Goal: Task Accomplishment & Management: Manage account settings

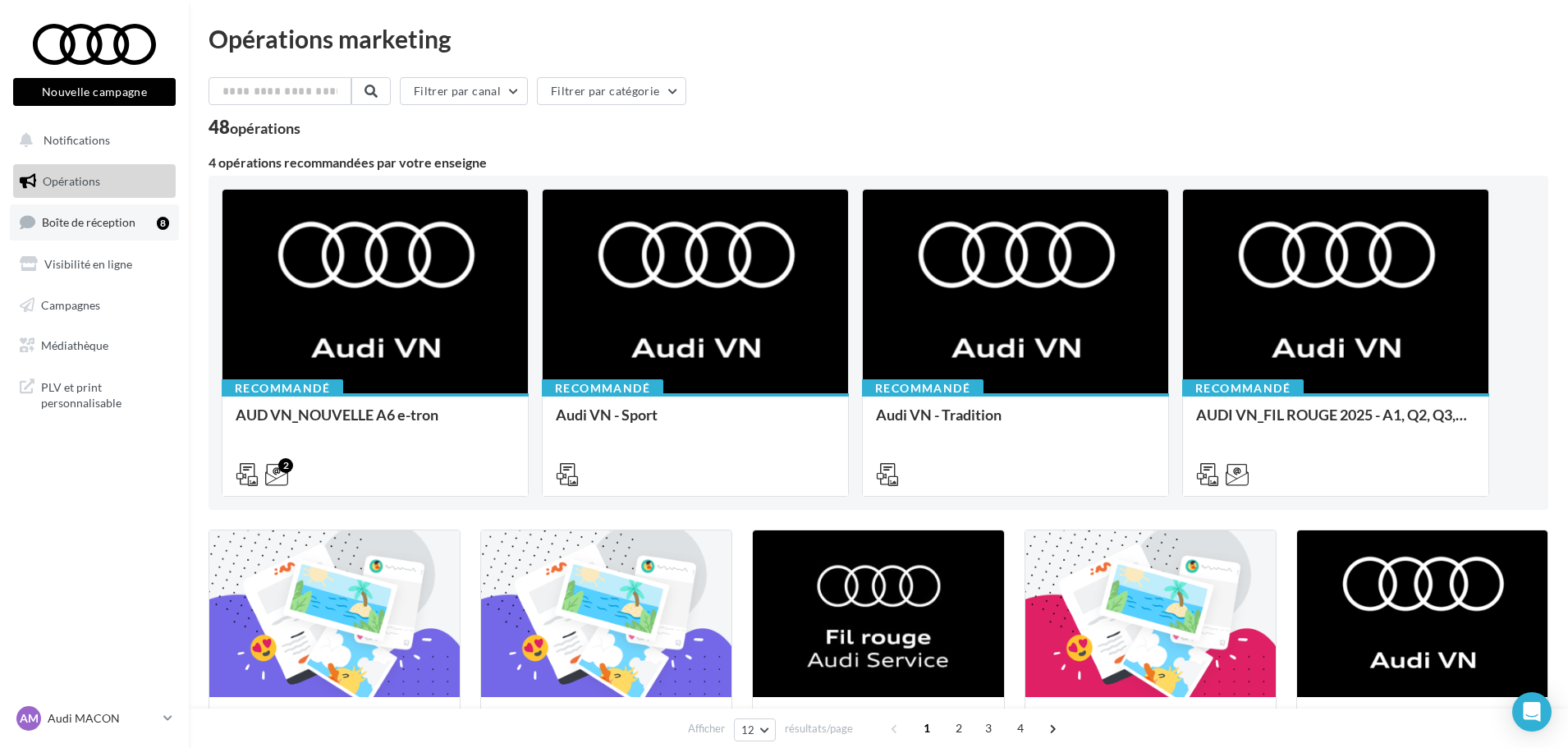
click at [109, 234] on link "Boîte de réception 8" at bounding box center [94, 223] width 170 height 35
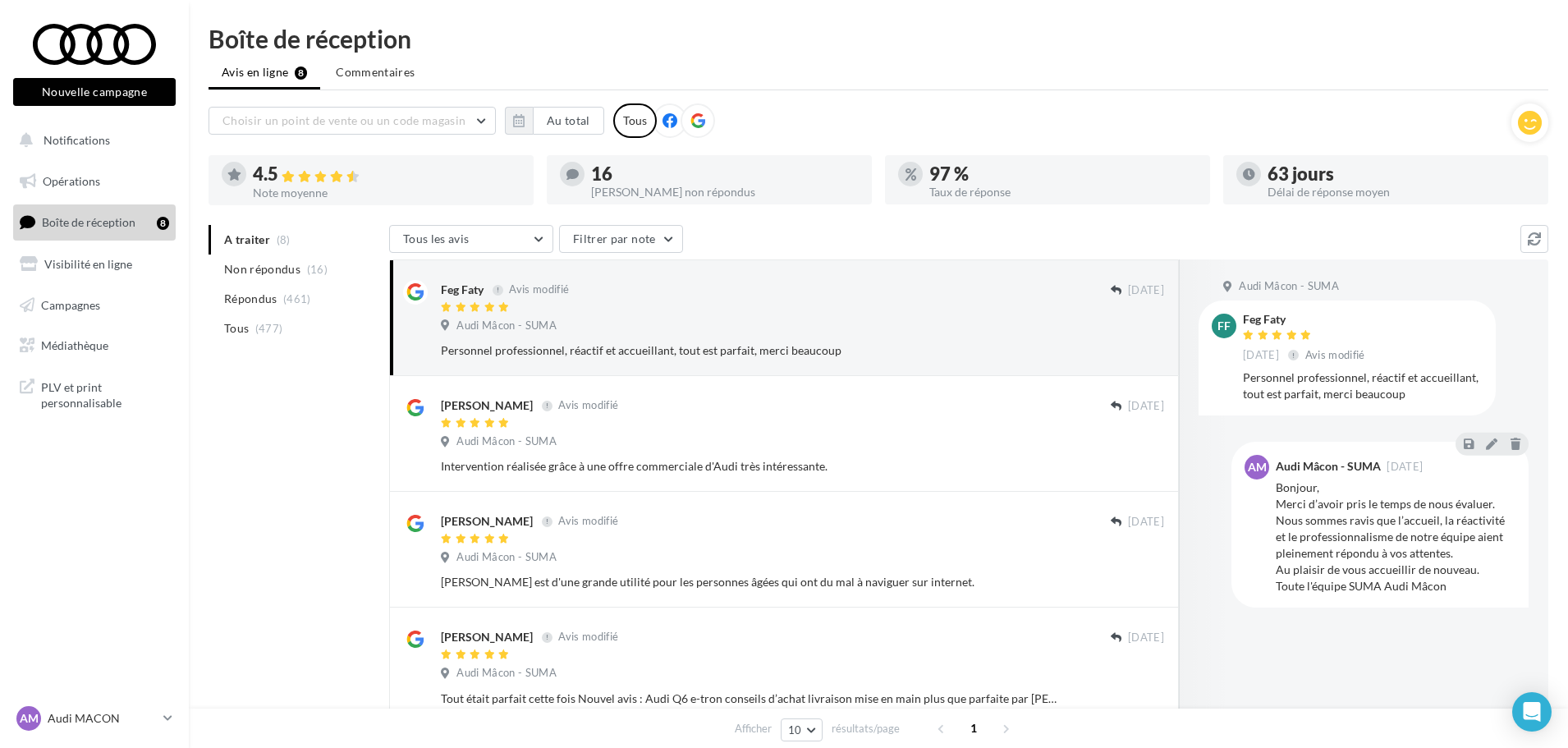
click at [698, 121] on icon at bounding box center [697, 121] width 15 height 15
click at [521, 125] on icon "button" at bounding box center [519, 120] width 12 height 13
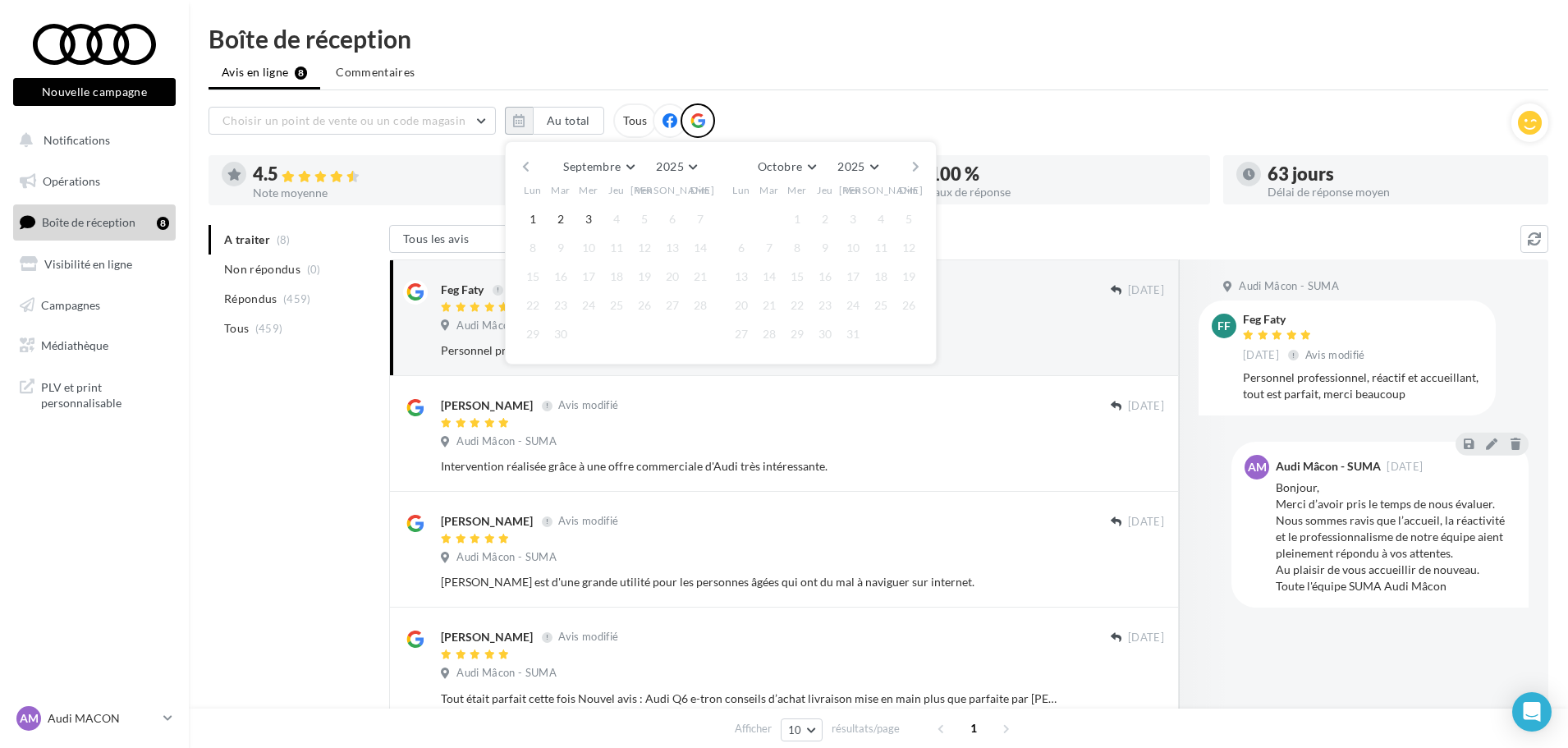
click at [526, 170] on button "button" at bounding box center [525, 166] width 14 height 23
click at [558, 224] on button "1" at bounding box center [561, 219] width 24 height 25
click at [918, 165] on button "button" at bounding box center [915, 166] width 14 height 23
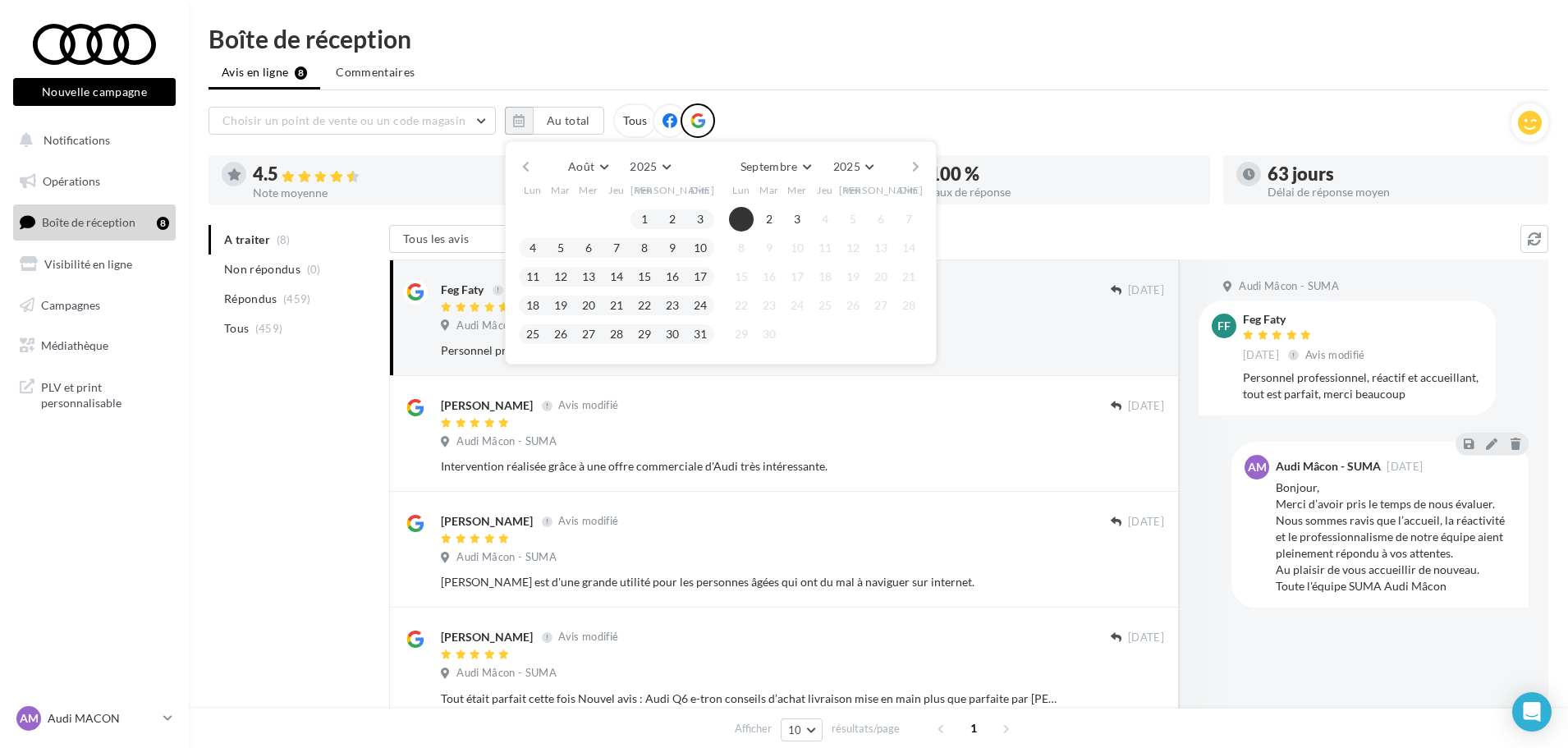
click at [731, 212] on button "1" at bounding box center [741, 219] width 24 height 25
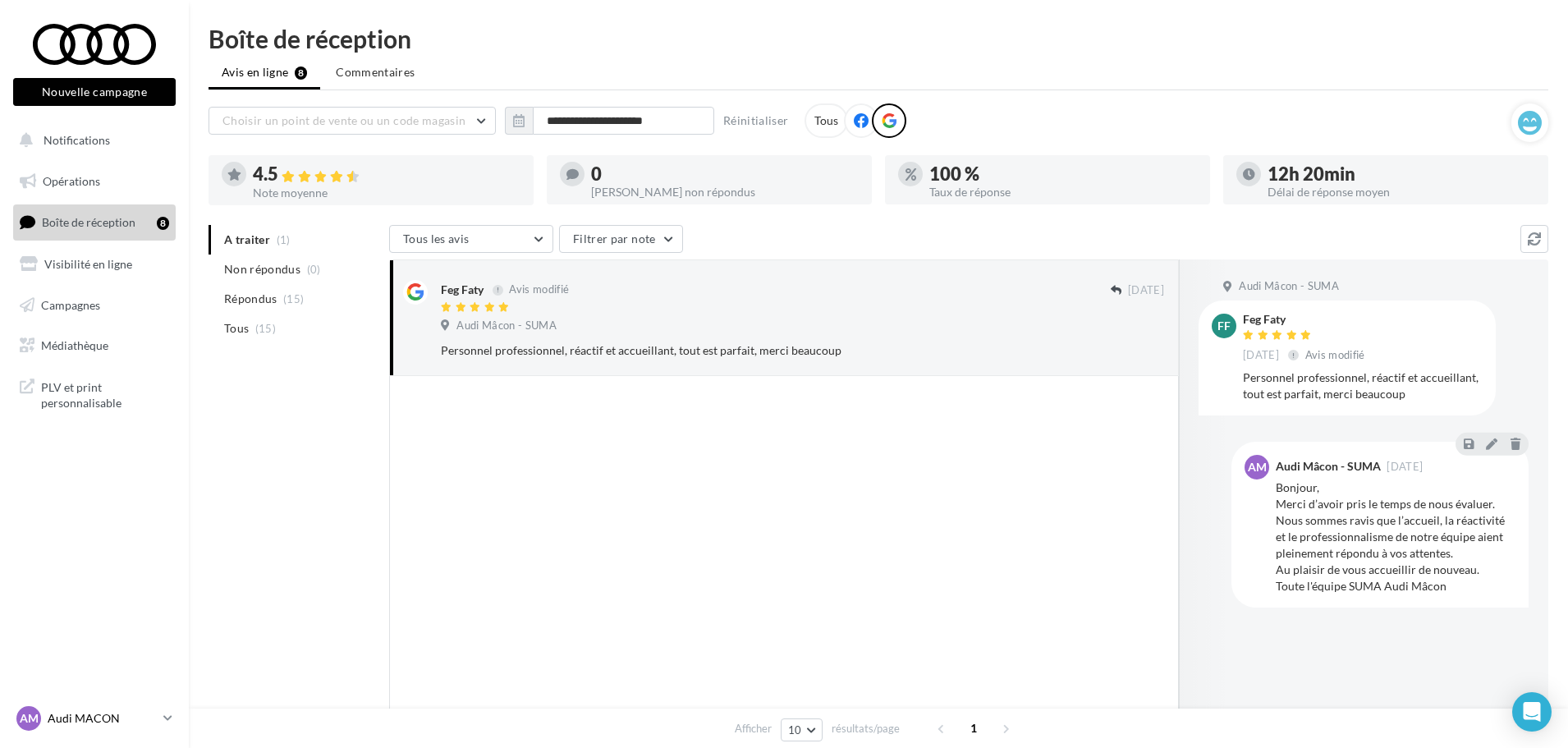
click at [158, 715] on link "AM Audi MACON audi-maco-dup" at bounding box center [94, 719] width 163 height 31
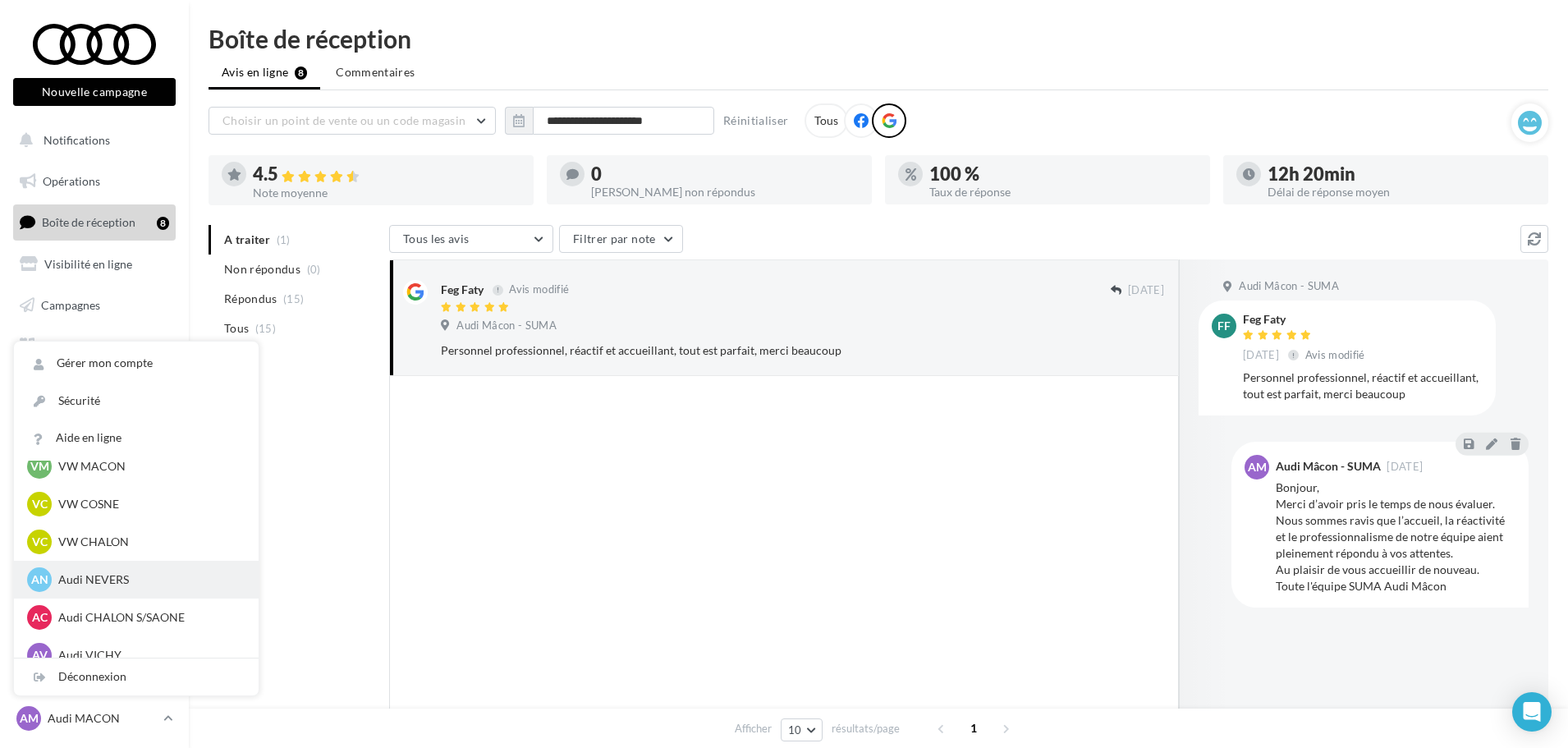
scroll to position [822, 0]
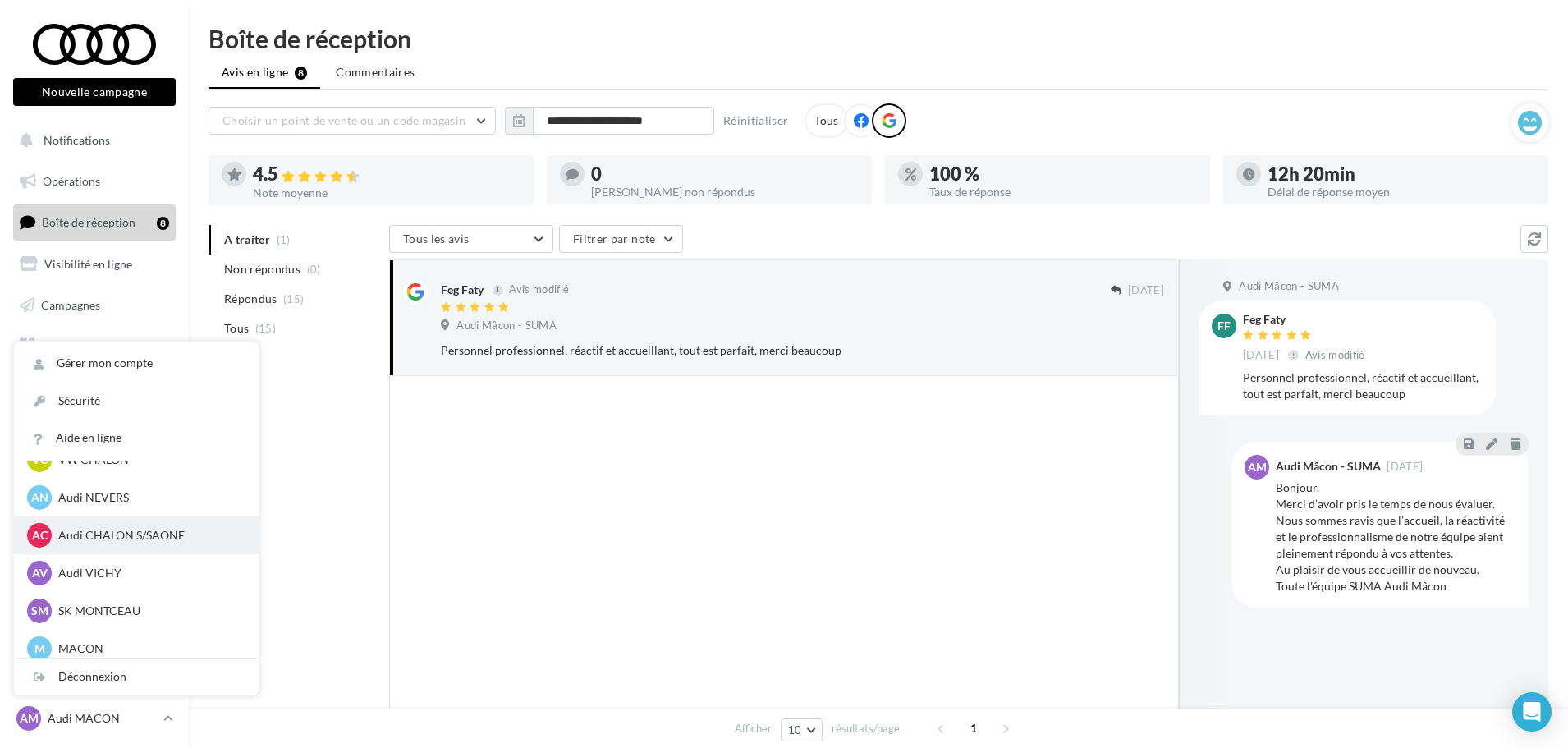
click at [149, 539] on p "Audi CHALON S/SAONE" at bounding box center [148, 535] width 180 height 17
